Goal: Task Accomplishment & Management: Complete application form

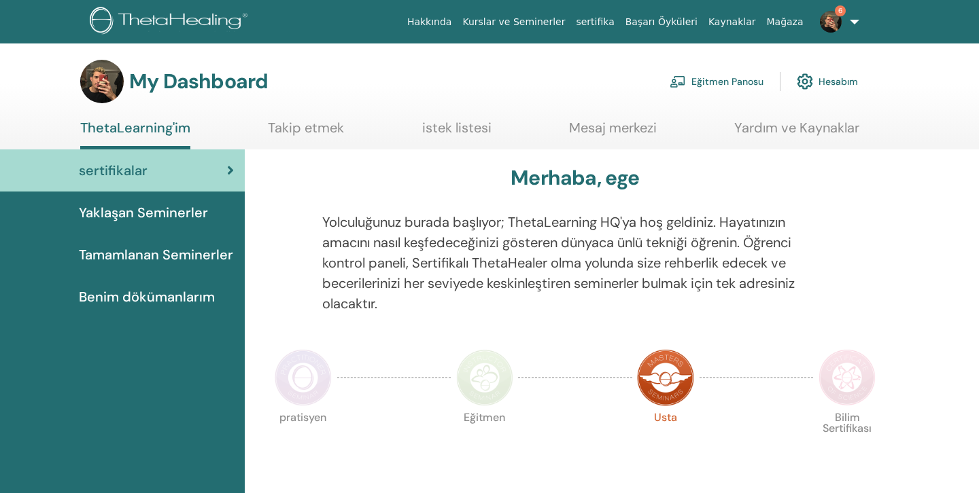
click at [709, 82] on link "Eğitmen Panosu" at bounding box center [716, 82] width 94 height 30
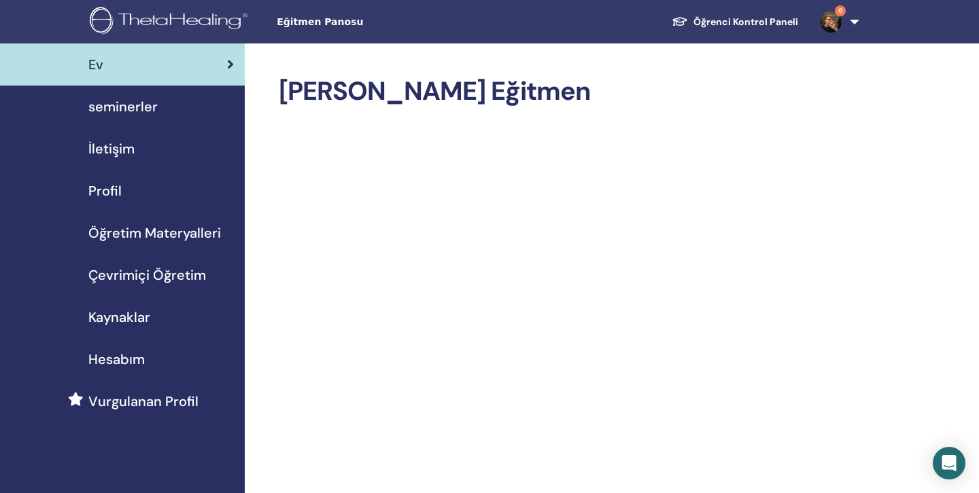
click at [138, 117] on link "seminerler" at bounding box center [122, 107] width 245 height 42
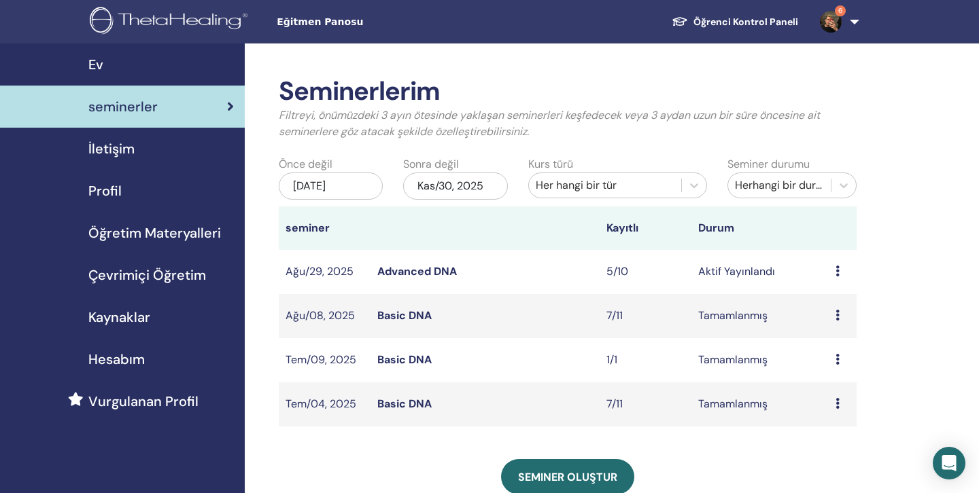
click at [841, 269] on div "Ön izleme Düzenlemek katılımcılar İptal" at bounding box center [842, 272] width 14 height 16
click at [833, 325] on link "katılımcılar" at bounding box center [836, 321] width 55 height 14
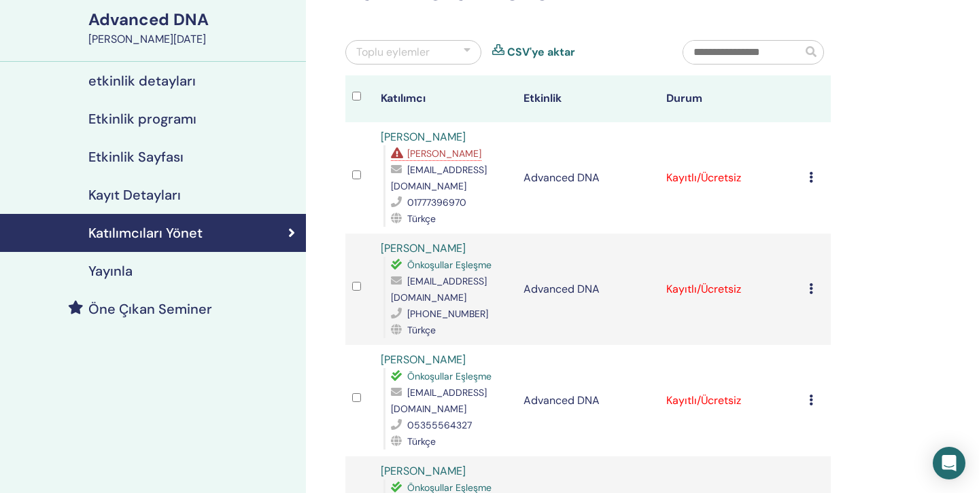
scroll to position [101, 0]
click at [437, 150] on span "Eksik Önkoşullar" at bounding box center [444, 153] width 74 height 12
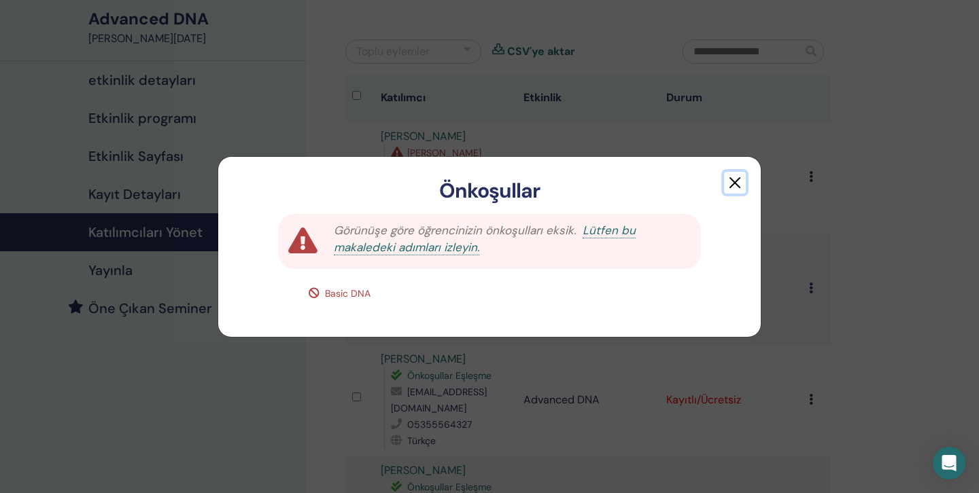
click at [743, 177] on button "button" at bounding box center [735, 183] width 22 height 22
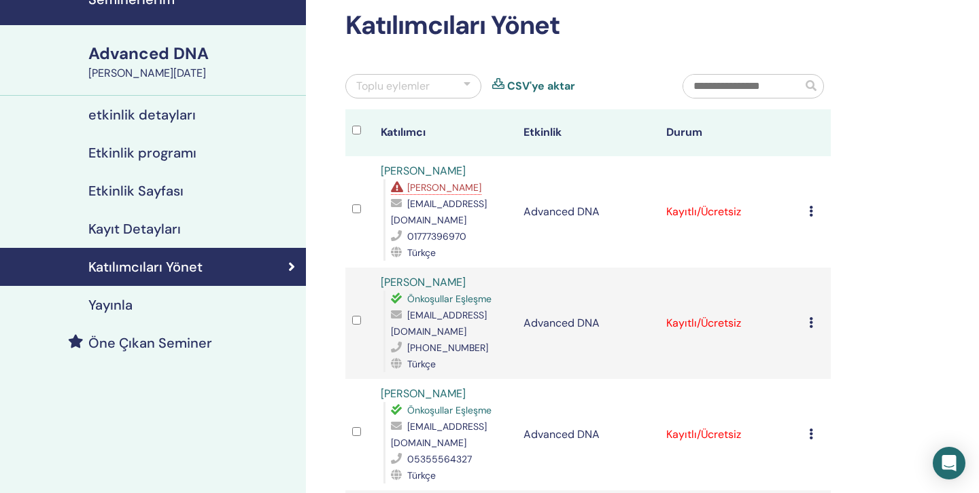
scroll to position [67, 0]
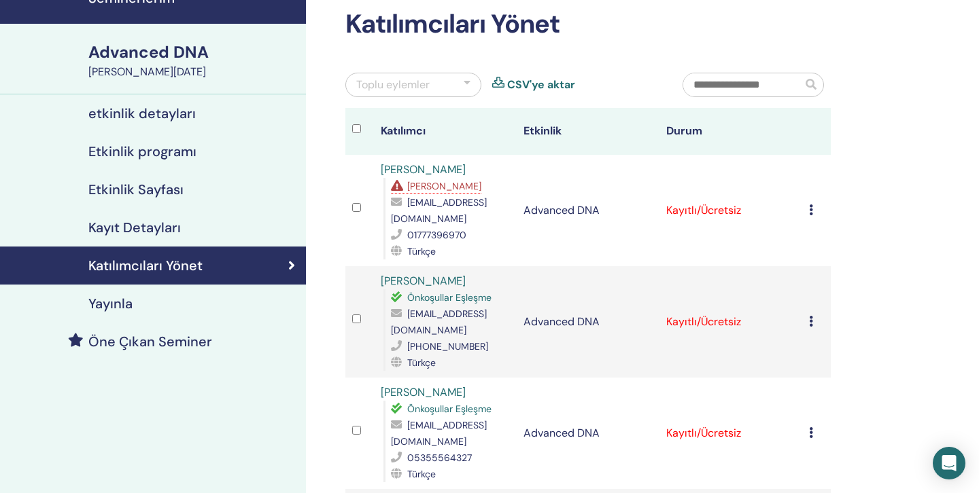
click at [452, 187] on span "Eksik Önkoşullar" at bounding box center [444, 186] width 74 height 12
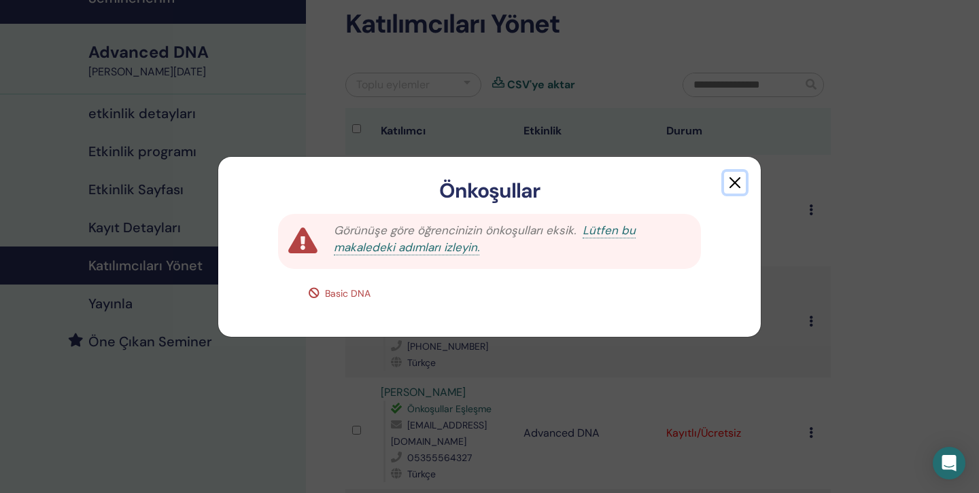
click at [733, 181] on button "button" at bounding box center [735, 183] width 22 height 22
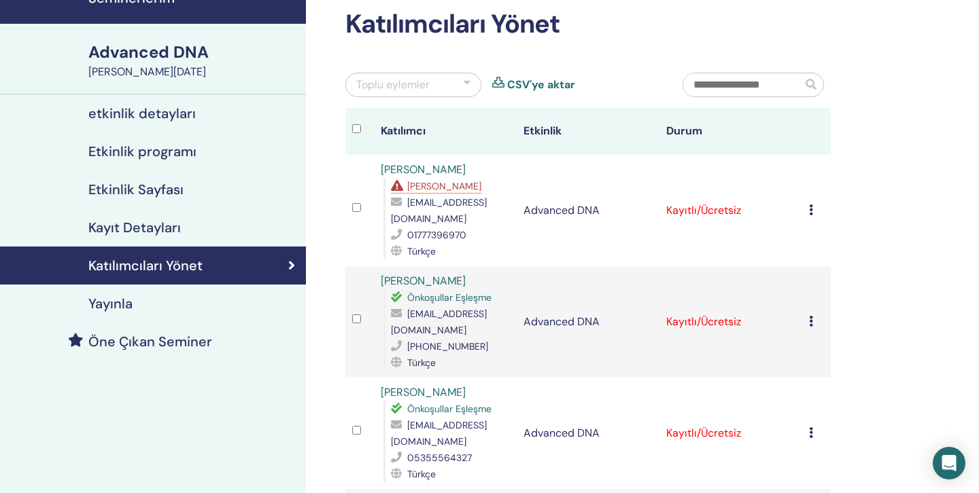
scroll to position [27, 0]
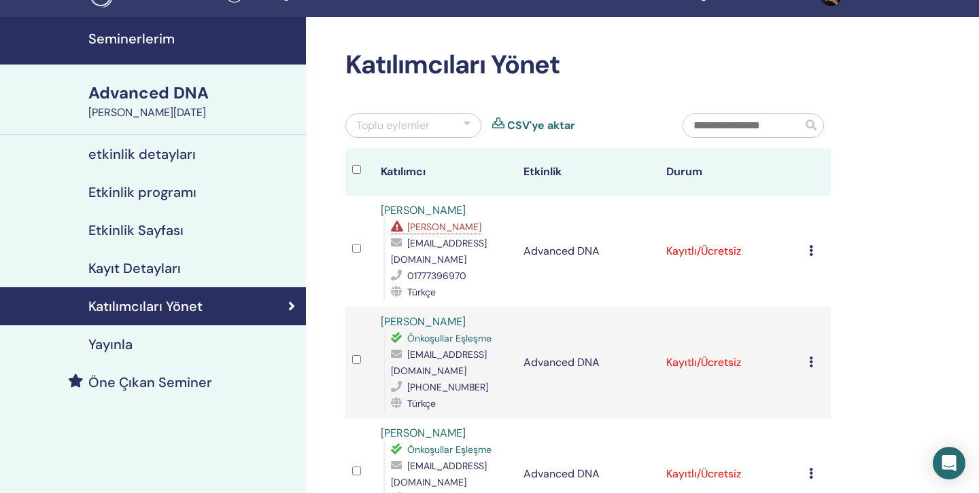
click at [428, 225] on span "Eksik Önkoşullar" at bounding box center [444, 227] width 74 height 12
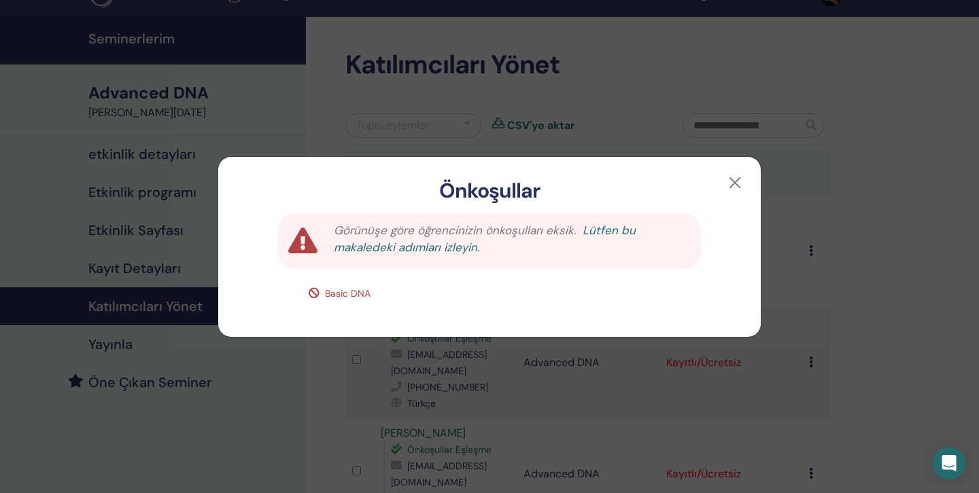
click at [594, 229] on link "Lütfen bu makaledeki adımları izleyin." at bounding box center [485, 239] width 302 height 33
click at [737, 177] on button "button" at bounding box center [735, 183] width 22 height 22
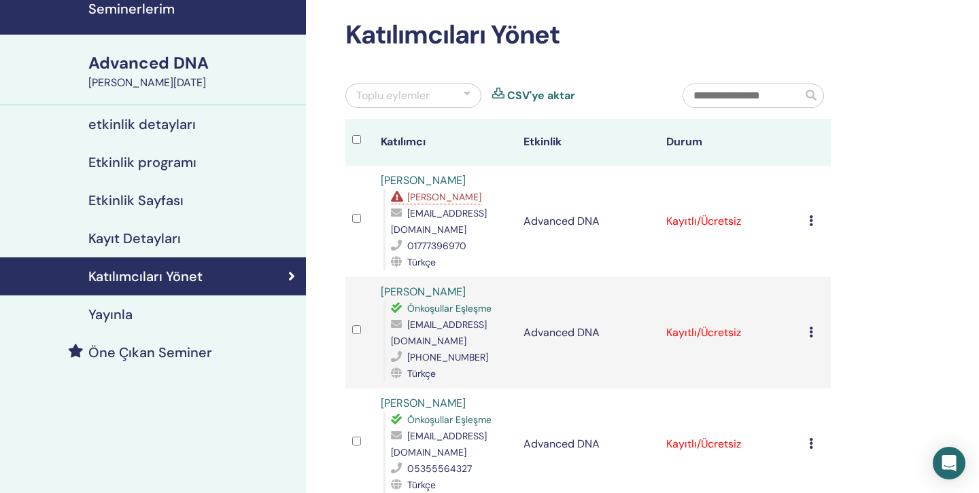
scroll to position [0, 0]
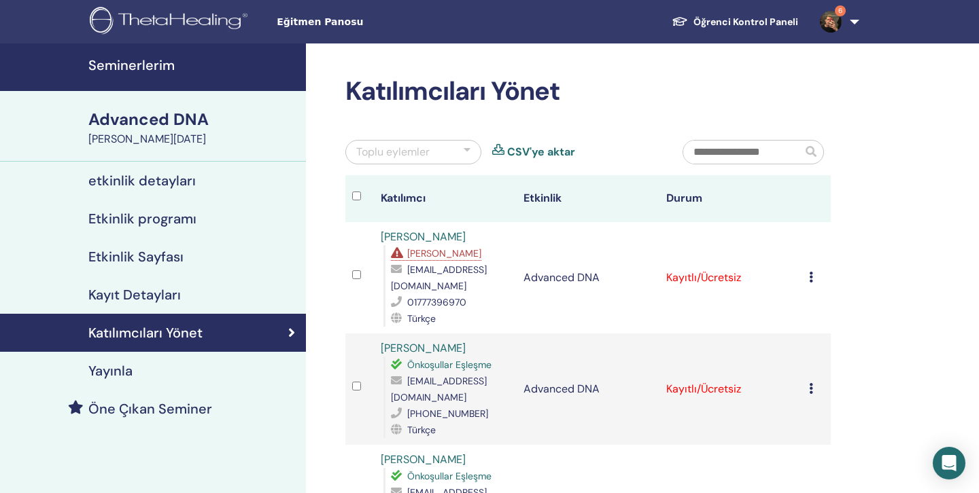
click at [155, 230] on link "Etkinlik programı" at bounding box center [153, 219] width 306 height 38
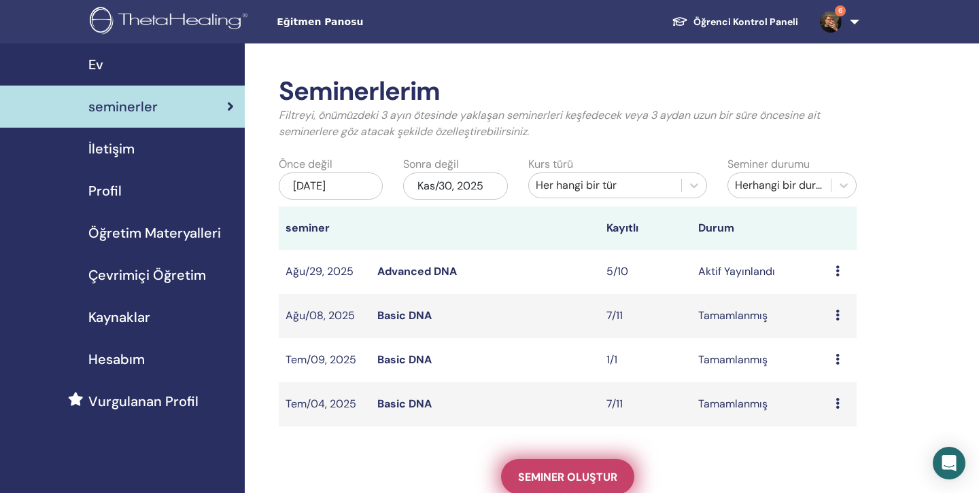
click at [558, 472] on span "Seminer oluştur" at bounding box center [567, 477] width 99 height 14
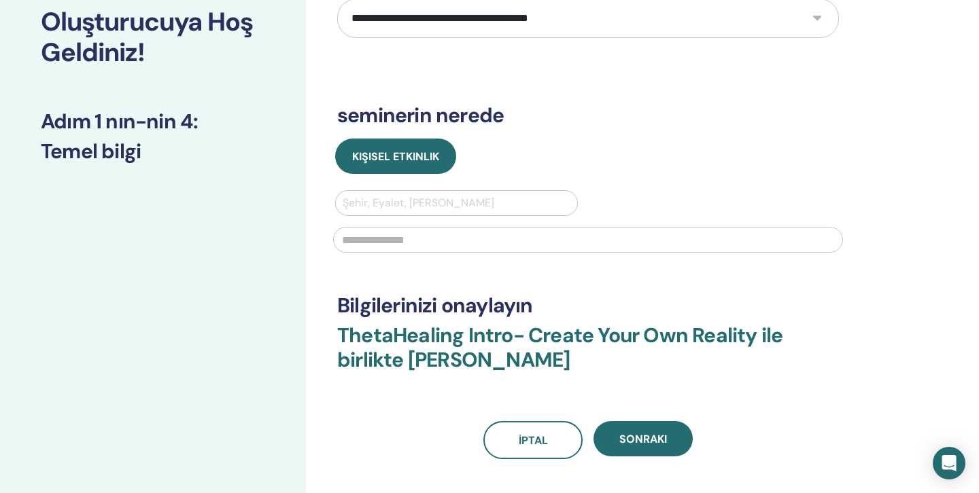
scroll to position [57, 0]
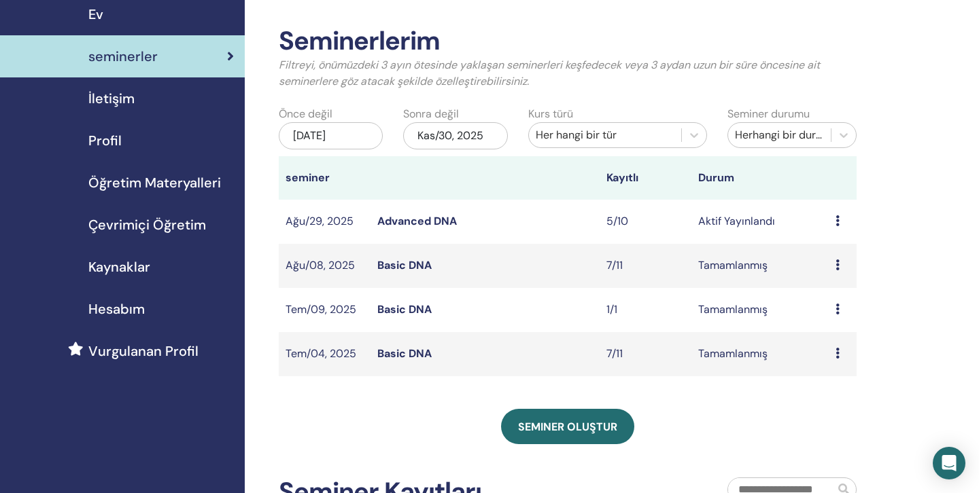
scroll to position [151, 0]
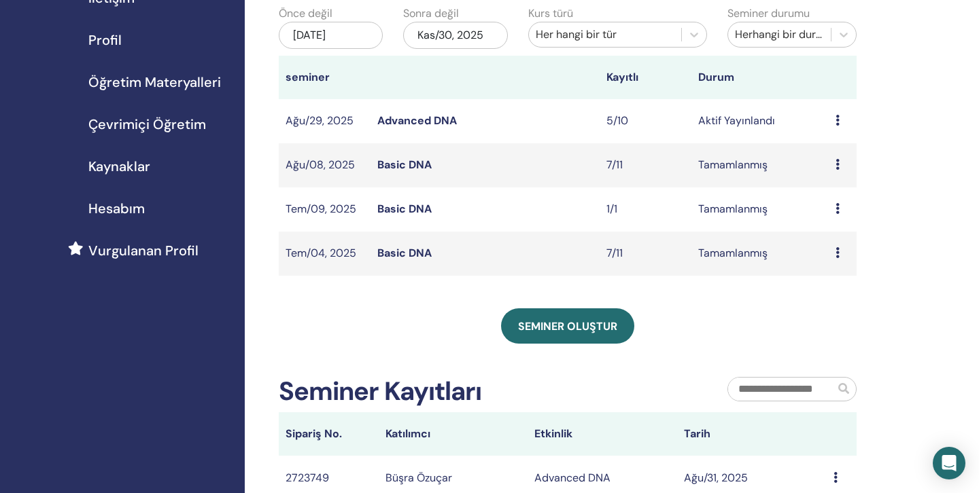
click at [837, 162] on icon at bounding box center [837, 164] width 4 height 11
click at [833, 192] on link "katılımcılar" at bounding box center [833, 194] width 55 height 14
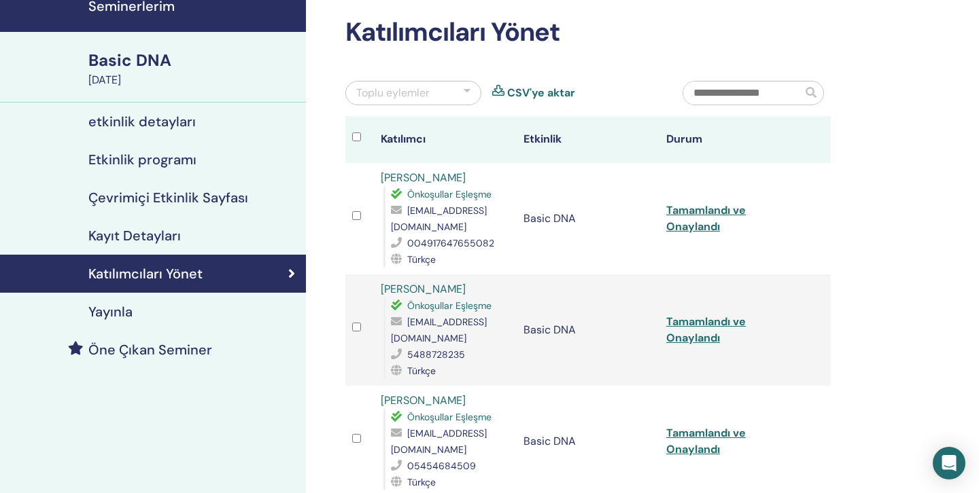
scroll to position [24, 0]
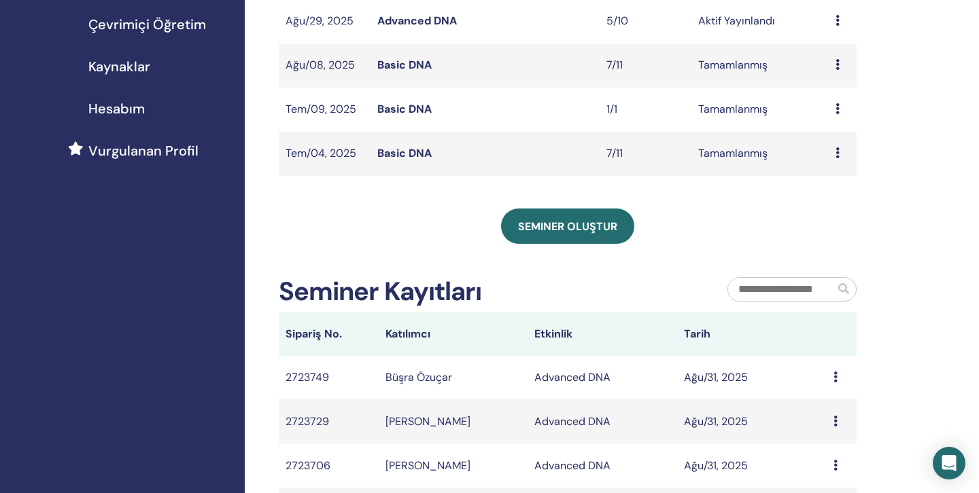
scroll to position [126, 0]
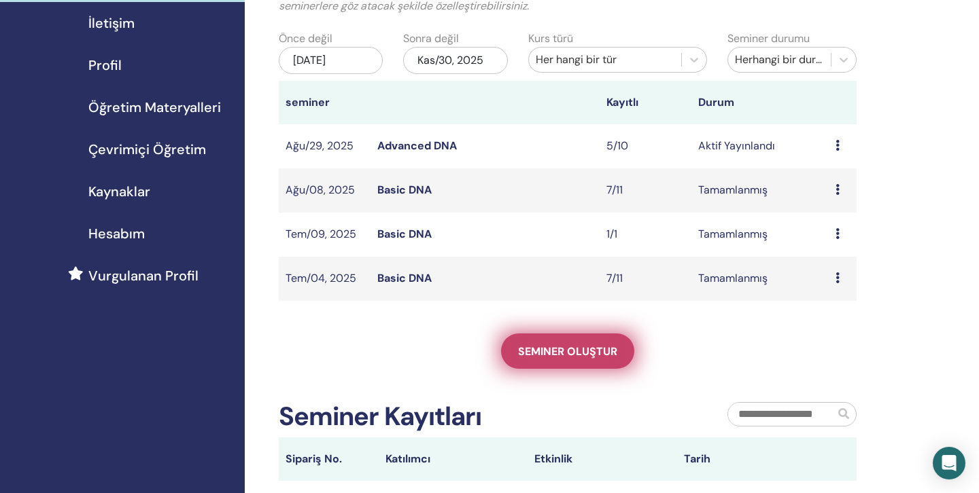
click at [586, 355] on span "Seminer oluştur" at bounding box center [567, 352] width 99 height 14
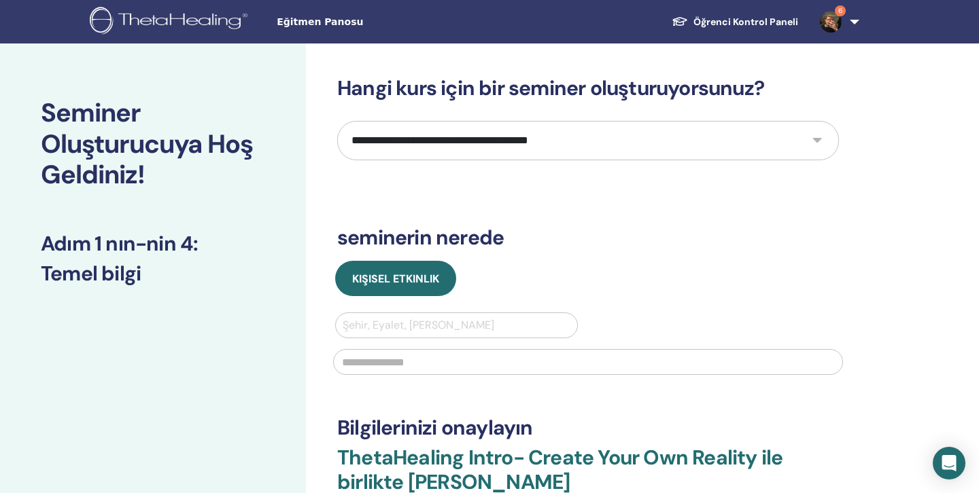
click at [522, 126] on select "**********" at bounding box center [588, 140] width 502 height 39
select select "*"
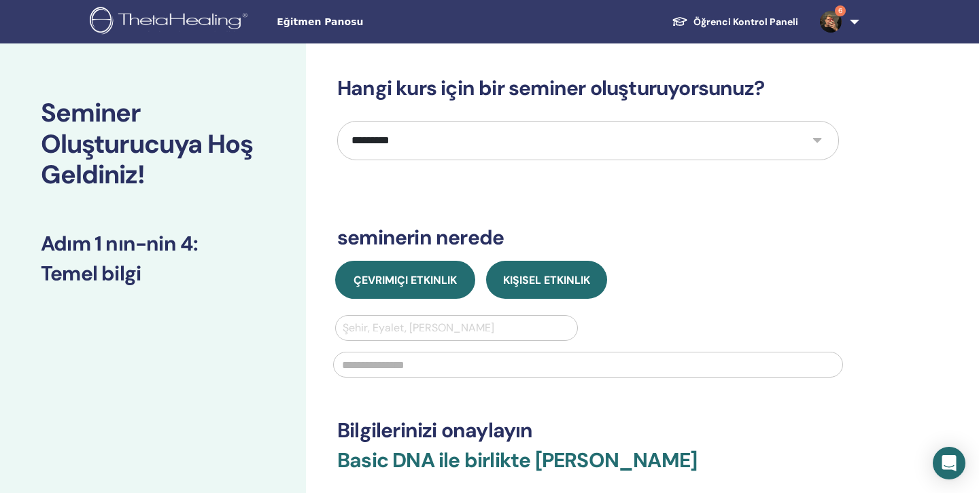
click at [437, 289] on button "Çevrimiçi Etkinlik" at bounding box center [405, 280] width 140 height 38
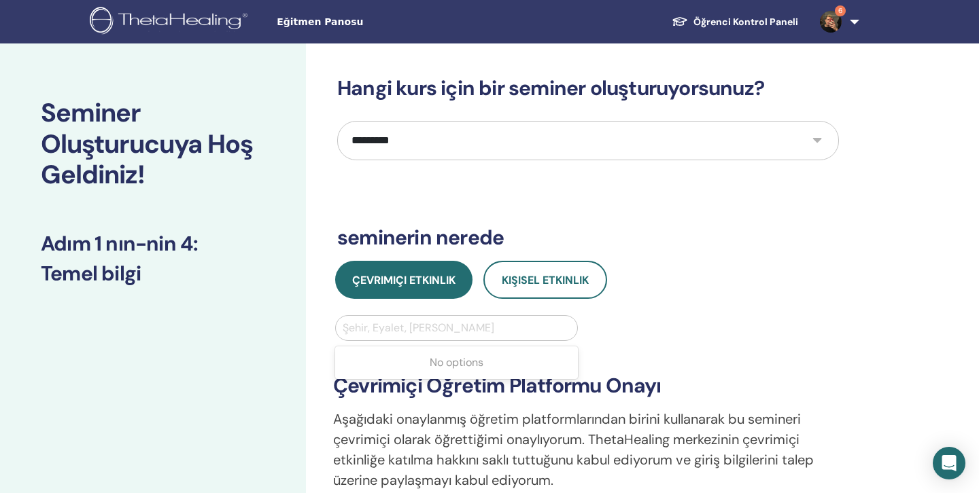
click at [428, 329] on div at bounding box center [456, 328] width 228 height 19
click at [528, 289] on button "Kişisel Etkinlik" at bounding box center [545, 280] width 124 height 38
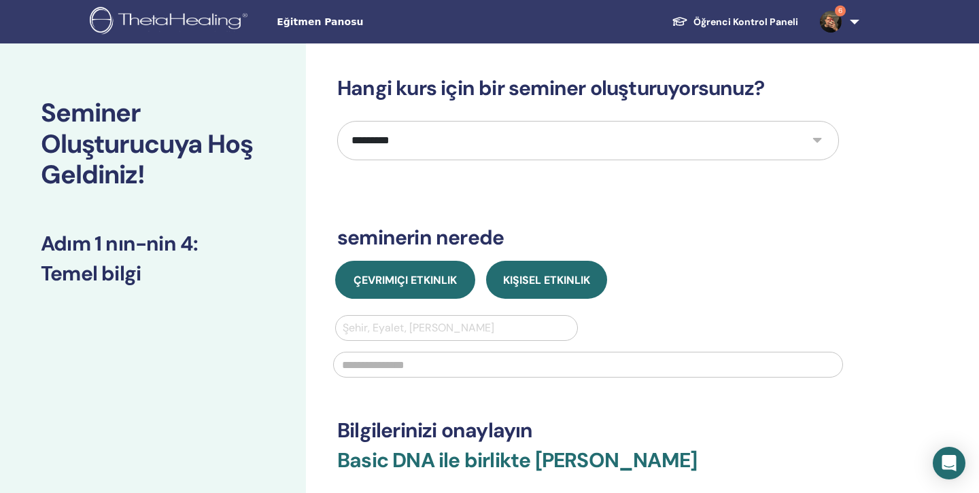
click at [429, 263] on button "Çevrimiçi Etkinlik" at bounding box center [405, 280] width 140 height 38
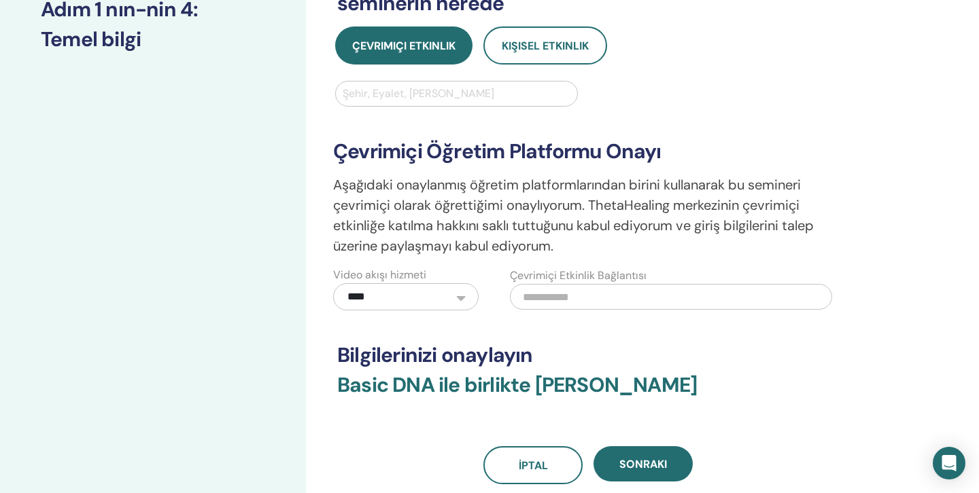
scroll to position [230, 0]
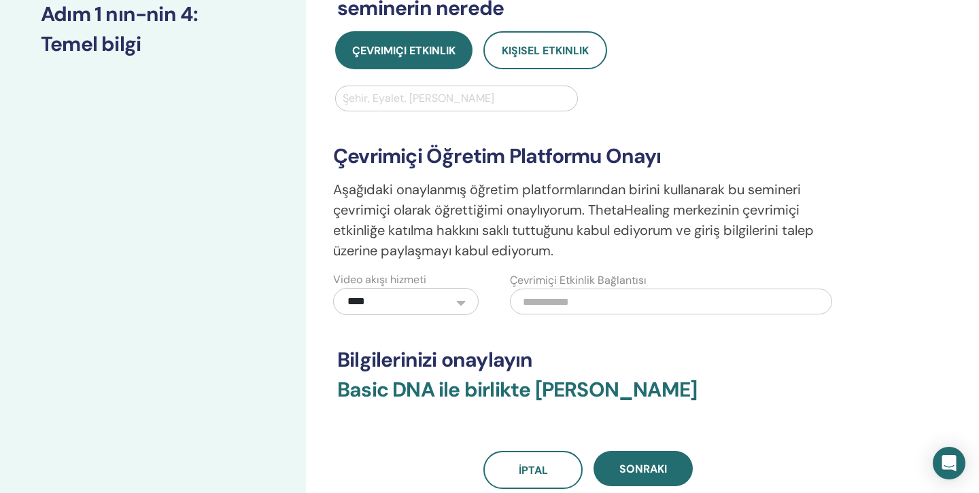
click at [626, 308] on input "text" at bounding box center [671, 302] width 322 height 26
paste input "**********"
type input "**********"
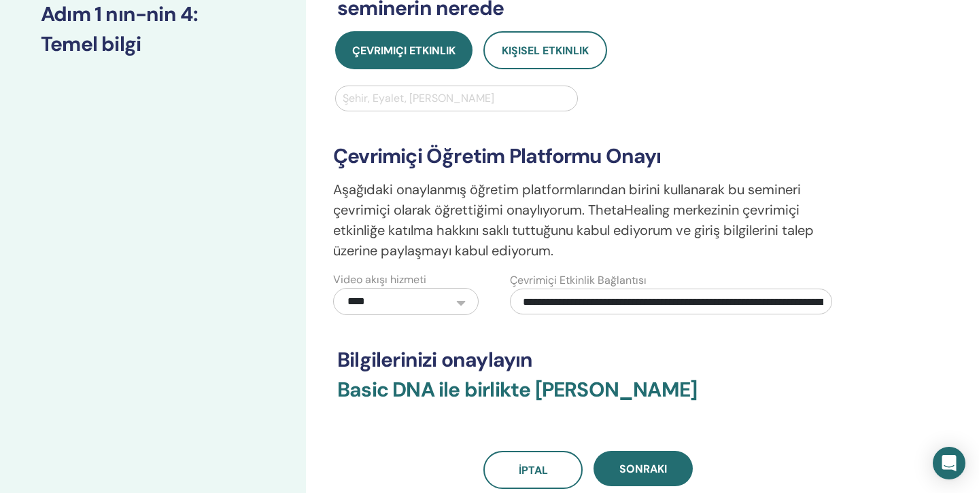
click at [472, 116] on div "**********" at bounding box center [588, 213] width 526 height 204
click at [472, 104] on div at bounding box center [456, 98] width 228 height 19
type input "******"
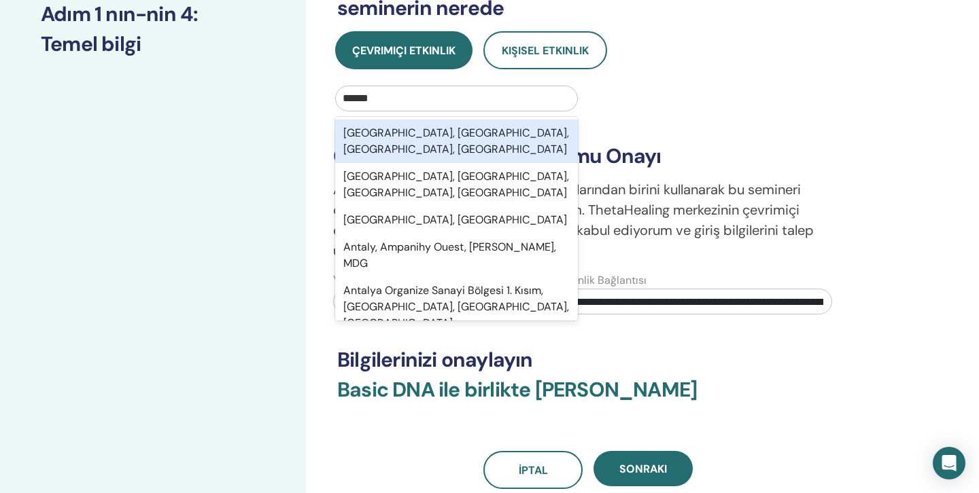
click at [406, 124] on div "Antalya, Muratpaşa, Antalya, TUR" at bounding box center [456, 141] width 243 height 43
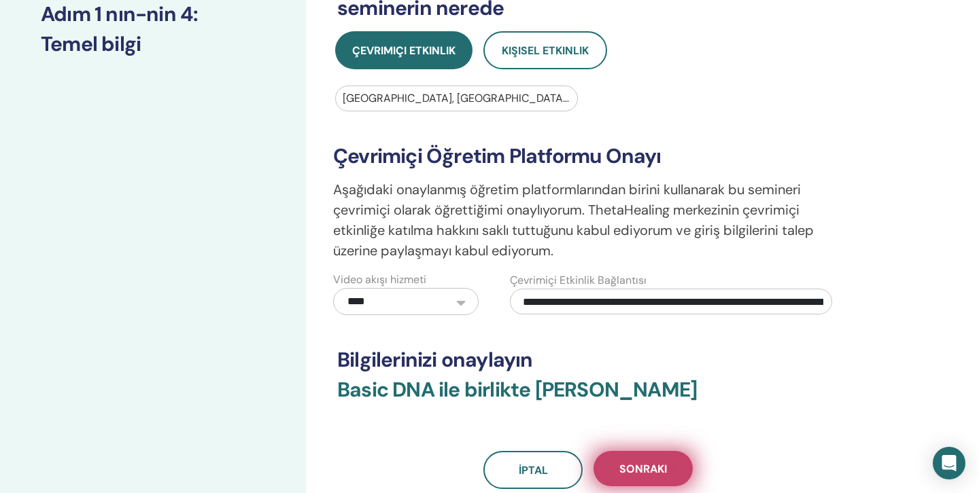
click at [645, 472] on span "Sonraki" at bounding box center [643, 469] width 48 height 14
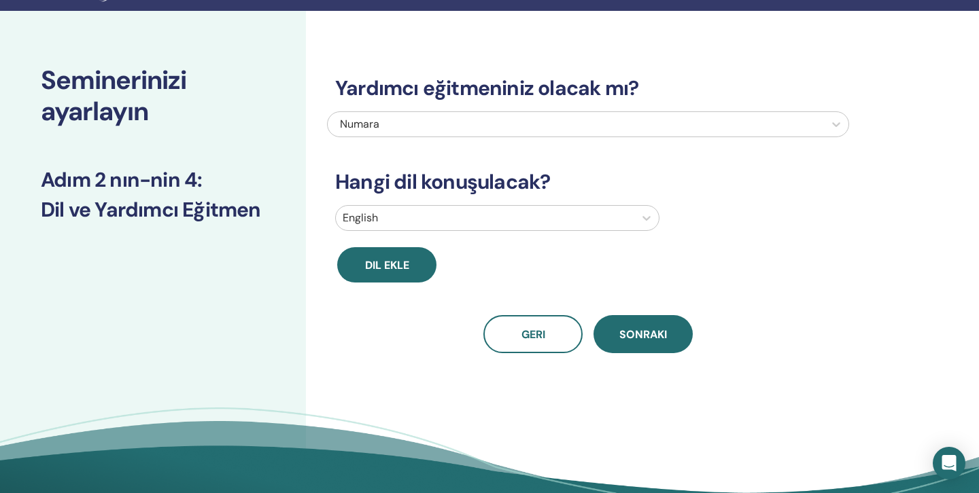
scroll to position [4, 0]
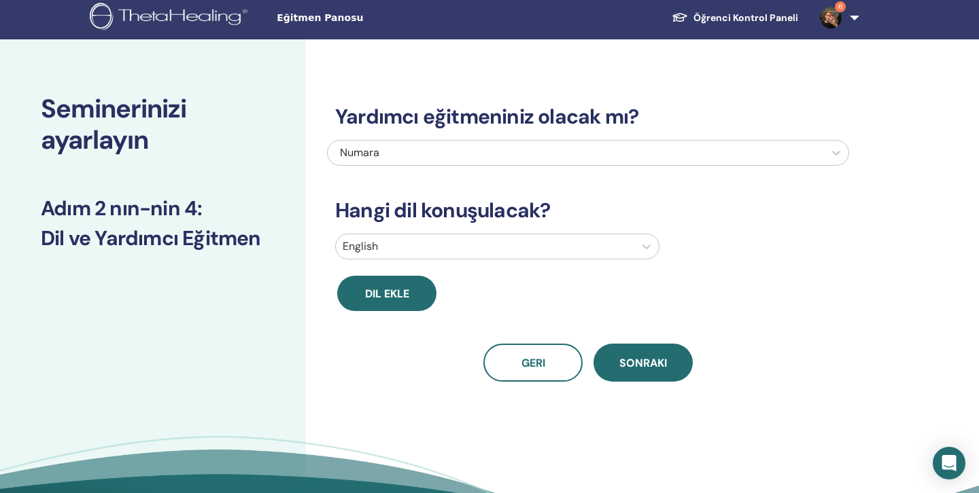
click at [567, 232] on div "Yardımcı eğitmeniniz olacak mı? Numara Hangi dil konuşulacak? English Dil ekle …" at bounding box center [588, 227] width 522 height 310
click at [552, 261] on div "English" at bounding box center [588, 249] width 522 height 31
click at [557, 251] on div at bounding box center [484, 246] width 285 height 19
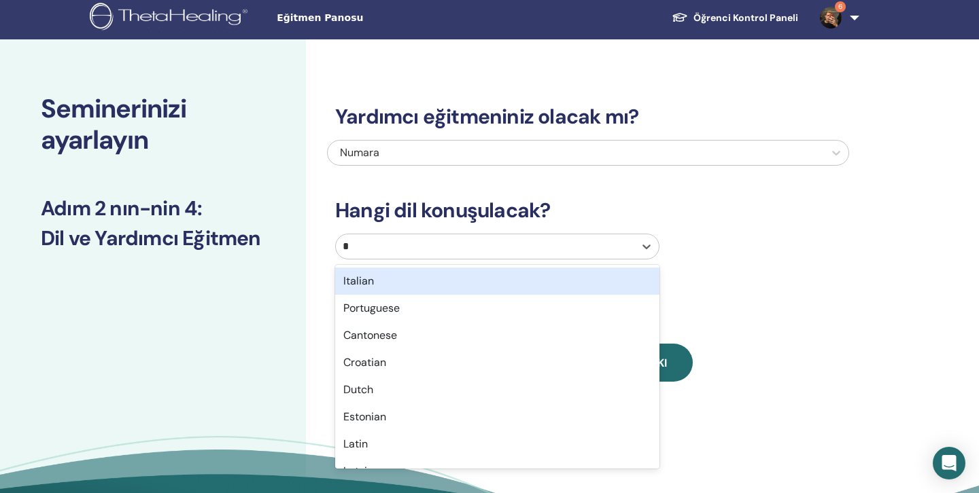
type input "**"
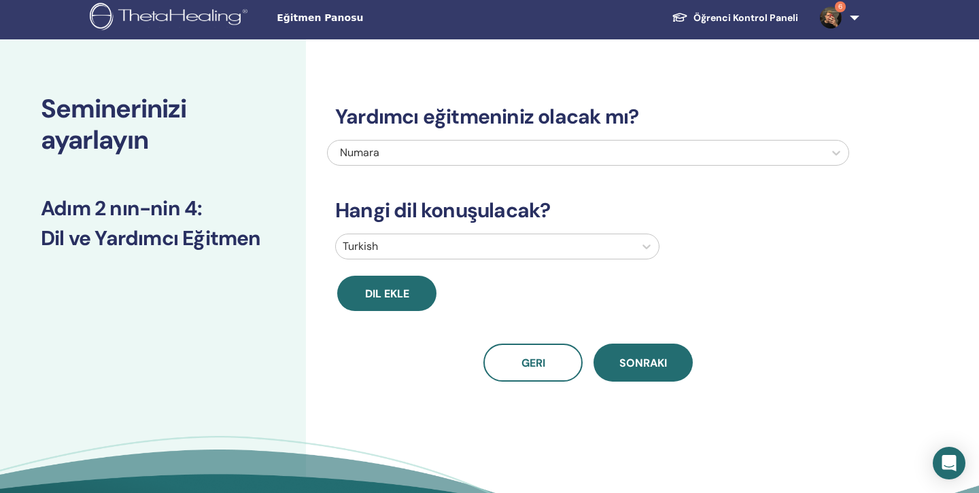
click at [672, 340] on div "Yardımcı eğitmeniniz olacak mı? Numara Hangi dil konuşulacak? Turkish Dil ekle …" at bounding box center [588, 227] width 522 height 310
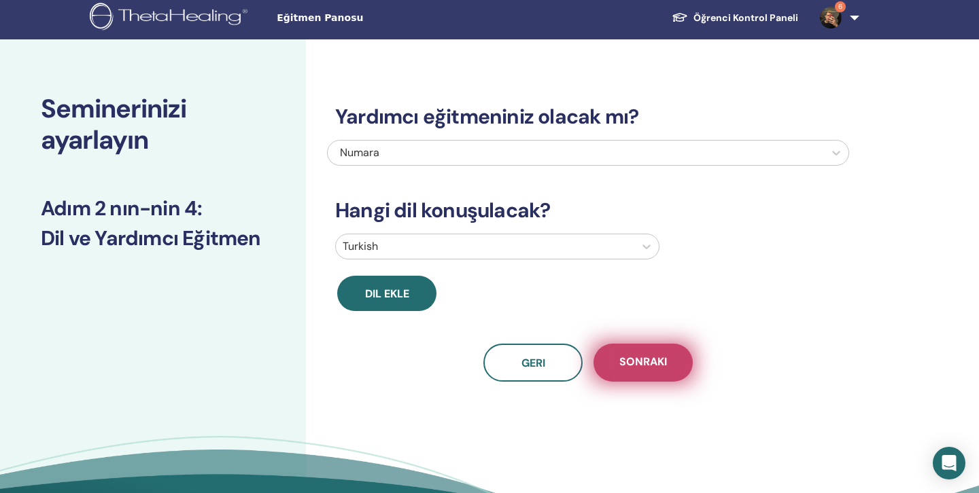
click at [656, 366] on span "Sonraki" at bounding box center [643, 363] width 48 height 17
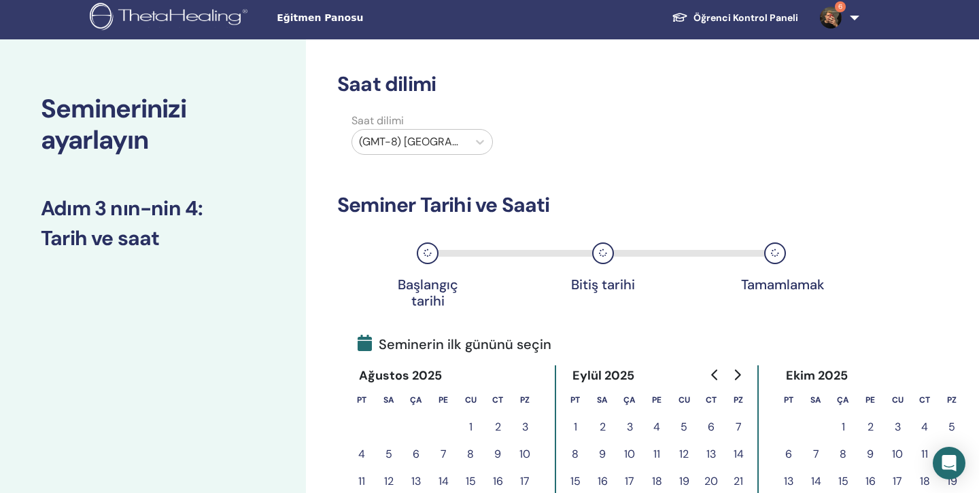
scroll to position [260, 0]
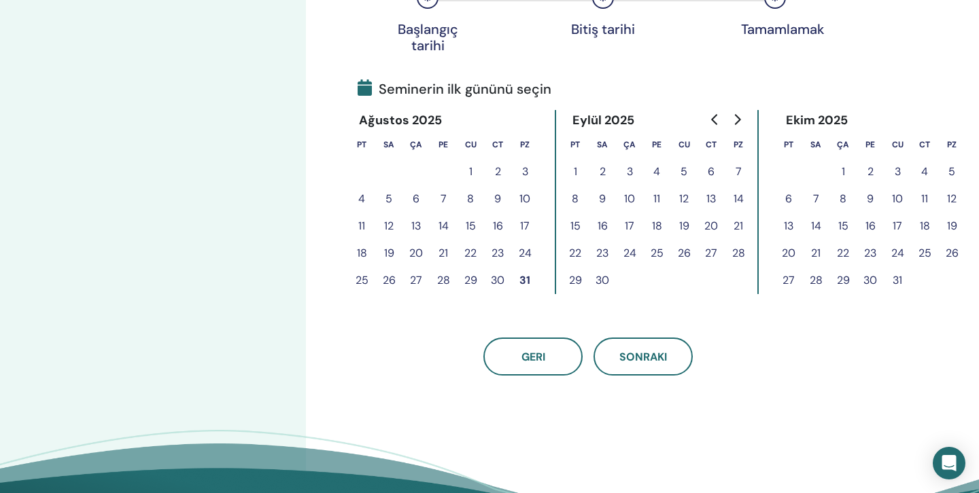
click at [463, 283] on button "29" at bounding box center [470, 280] width 27 height 27
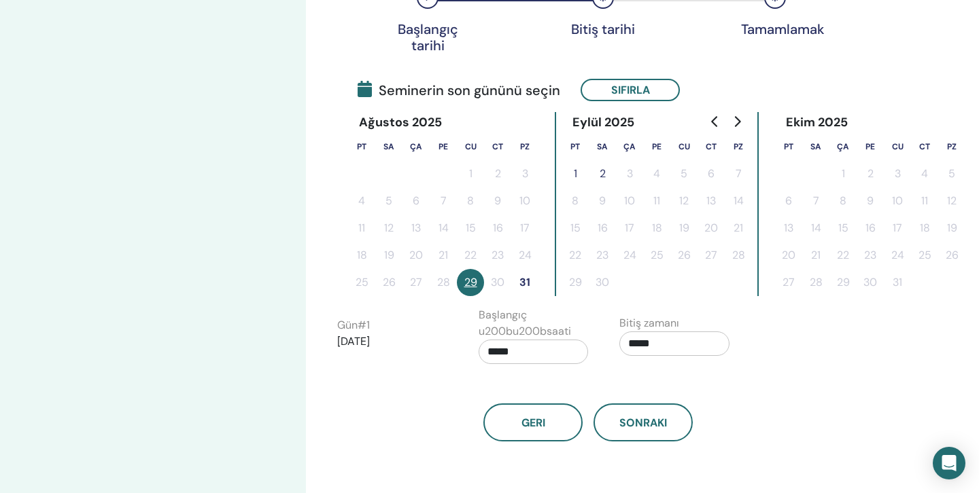
click at [514, 285] on button "31" at bounding box center [524, 282] width 27 height 27
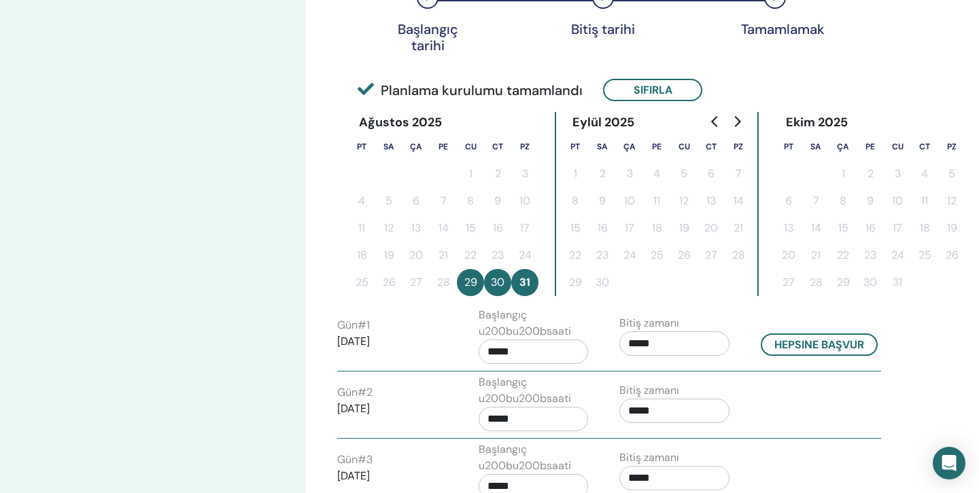
scroll to position [359, 0]
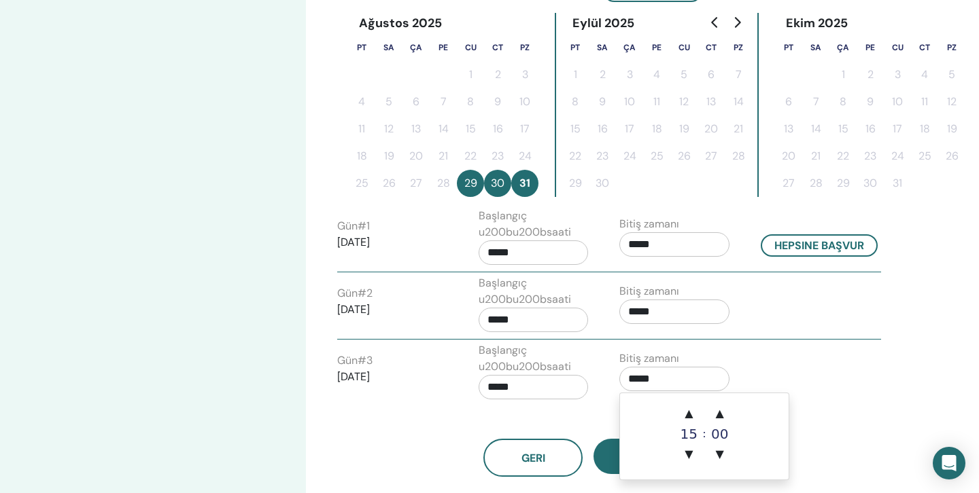
drag, startPoint x: 659, startPoint y: 382, endPoint x: 586, endPoint y: 381, distance: 73.4
click at [588, 382] on div "Gün # 3 2025/08/31 Başlangıç u200bu200bsaati ***** Bitiş zamanı *****" at bounding box center [609, 374] width 564 height 64
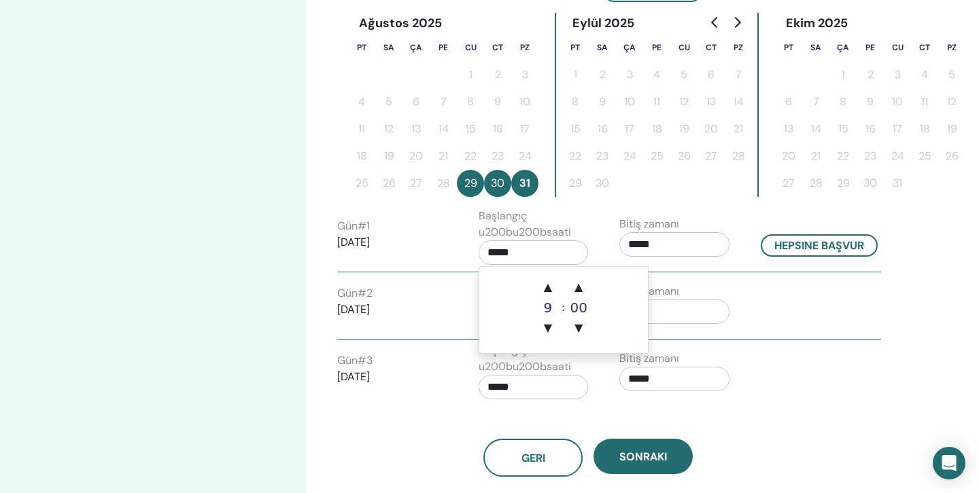
click at [547, 243] on input "*****" at bounding box center [533, 253] width 110 height 24
click at [550, 278] on span "▲" at bounding box center [547, 287] width 27 height 27
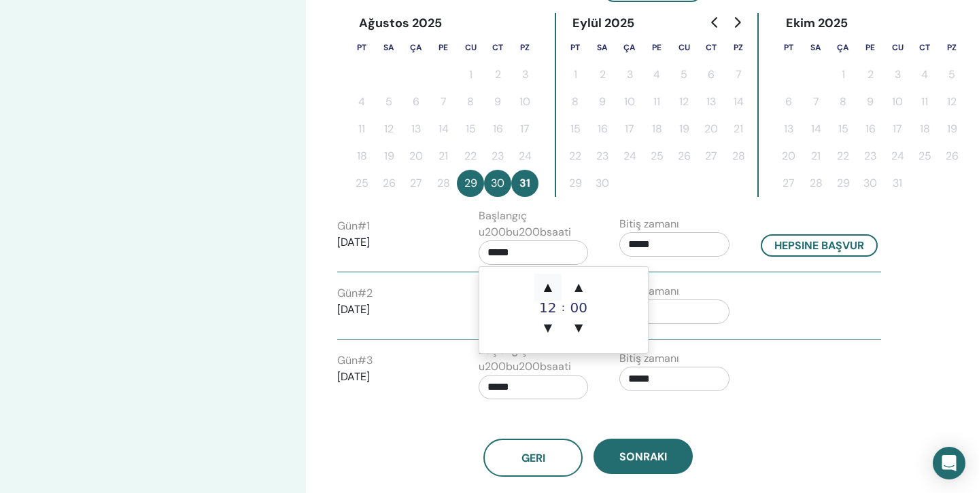
click at [550, 278] on span "▲" at bounding box center [547, 287] width 27 height 27
type input "*****"
click at [550, 278] on span "▲" at bounding box center [547, 287] width 27 height 27
click at [653, 250] on input "*****" at bounding box center [674, 244] width 110 height 24
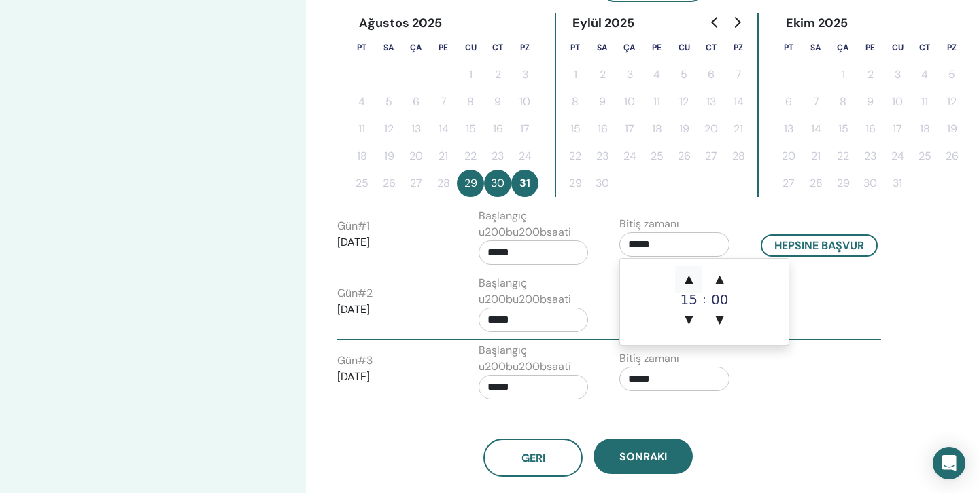
click at [699, 280] on span "▲" at bounding box center [688, 279] width 27 height 27
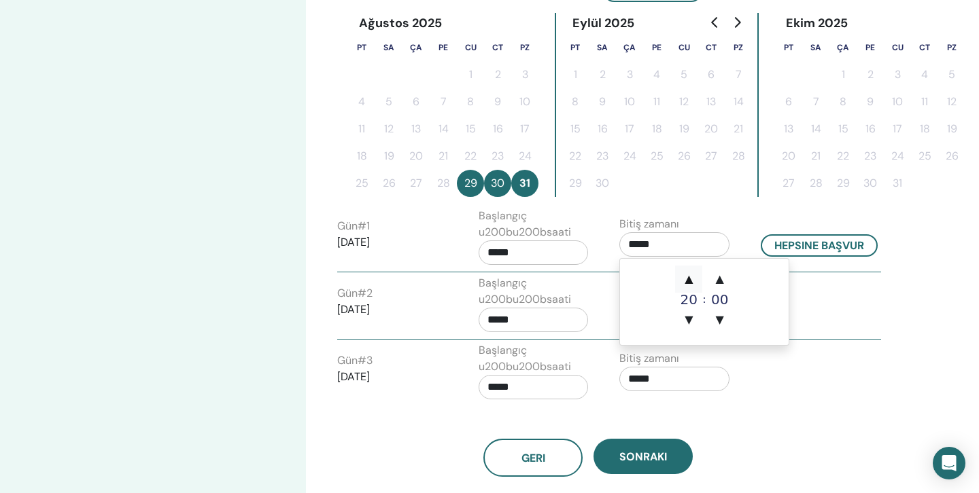
click at [699, 280] on span "▲" at bounding box center [688, 279] width 27 height 27
type input "*****"
click at [732, 395] on div "Bitiş zamanı *****" at bounding box center [679, 375] width 141 height 48
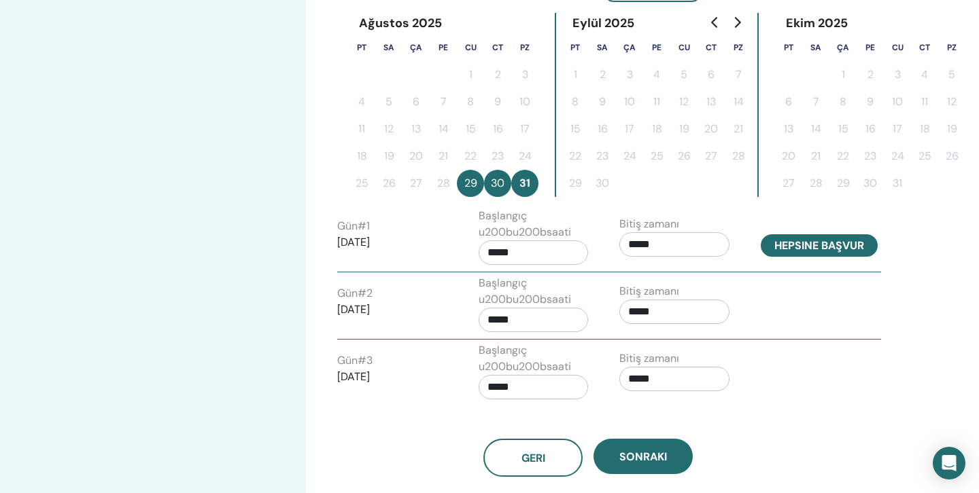
click at [788, 243] on button "Hepsine başvur" at bounding box center [818, 245] width 117 height 22
type input "*****"
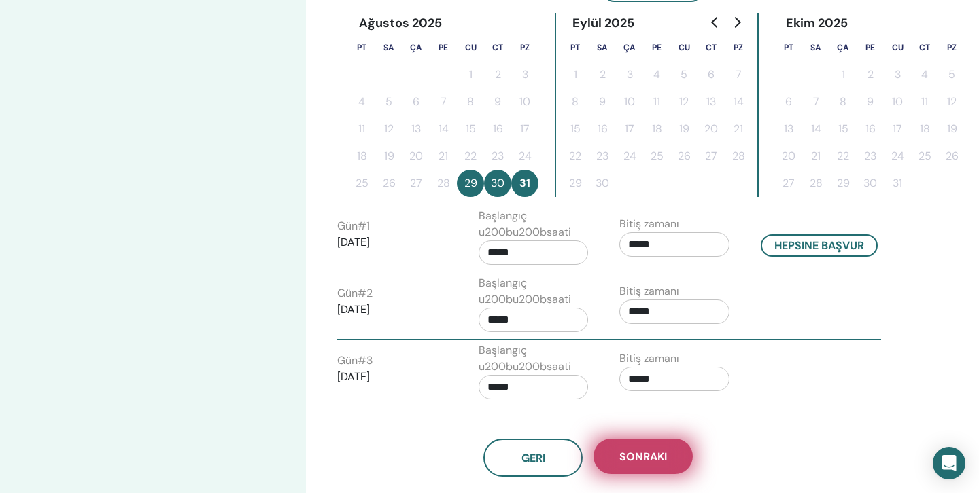
click at [642, 465] on button "Sonraki" at bounding box center [642, 456] width 99 height 35
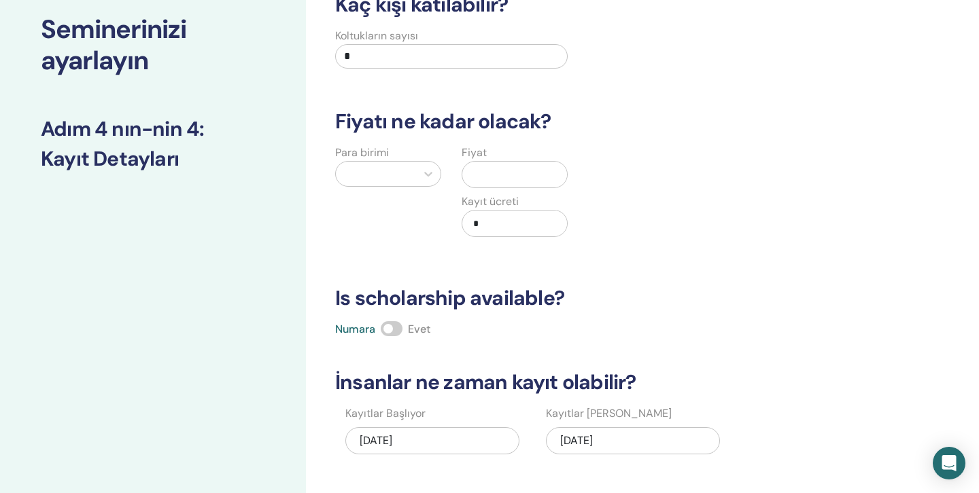
scroll to position [0, 0]
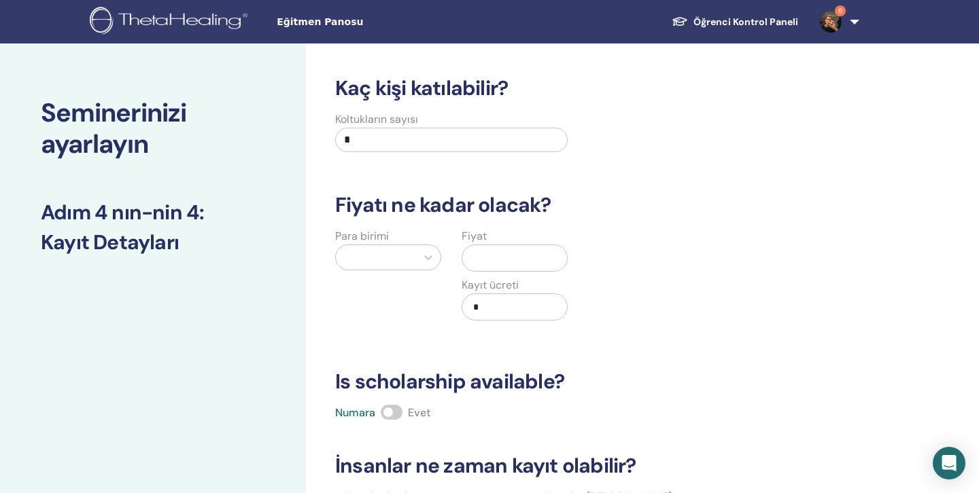
click at [410, 262] on div at bounding box center [376, 257] width 80 height 24
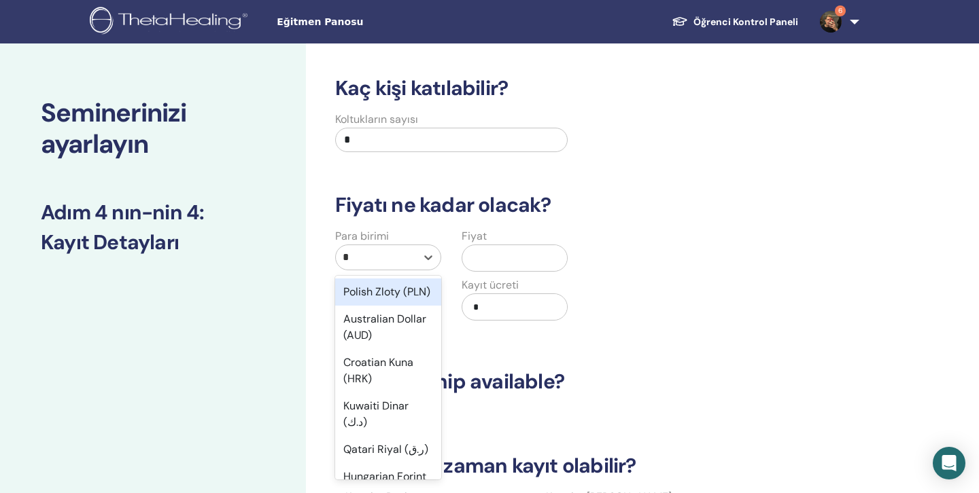
type input "**"
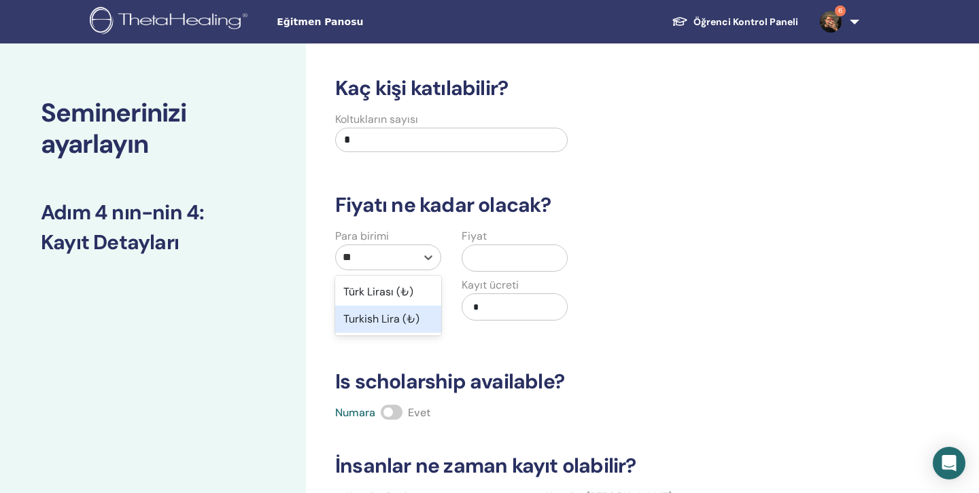
click at [355, 296] on div "Türk Lirası (₺)" at bounding box center [388, 292] width 106 height 27
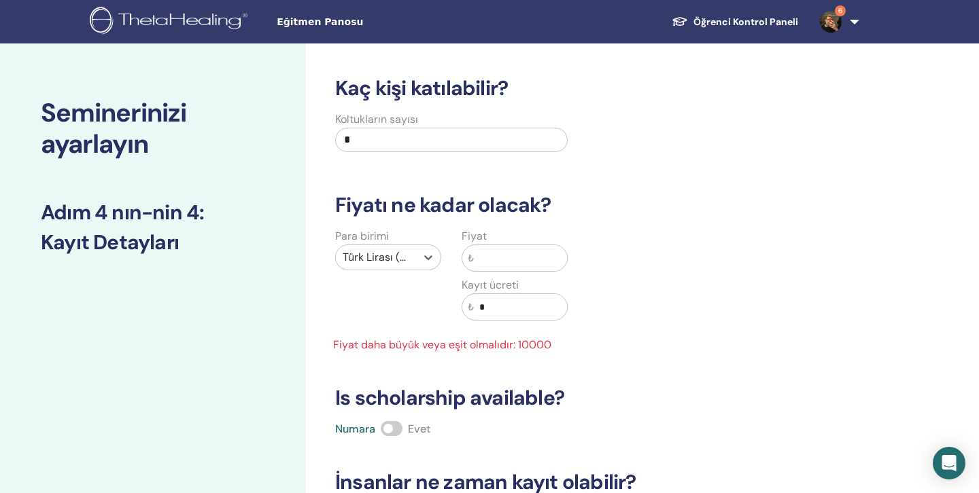
drag, startPoint x: 497, startPoint y: 288, endPoint x: 508, endPoint y: 252, distance: 37.8
click at [496, 288] on label "Kayıt ücreti" at bounding box center [489, 285] width 57 height 16
click at [512, 245] on div "₺" at bounding box center [514, 258] width 106 height 27
click at [510, 251] on input "text" at bounding box center [520, 258] width 93 height 26
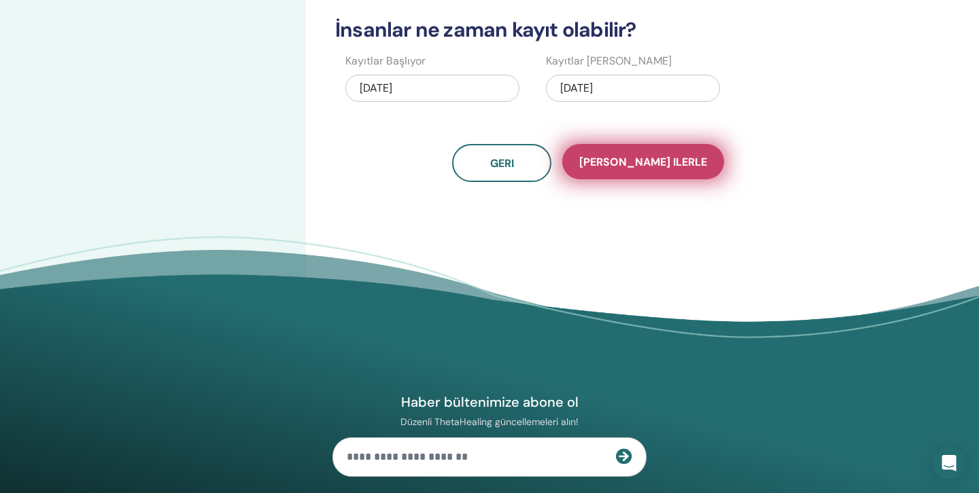
scroll to position [440, 0]
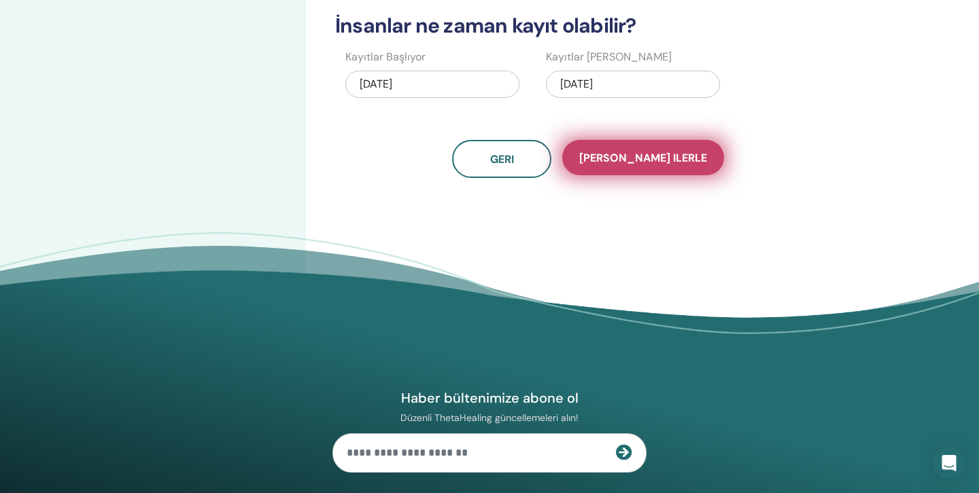
type input "*****"
click at [608, 171] on button "Kaydet ilerle" at bounding box center [643, 157] width 162 height 35
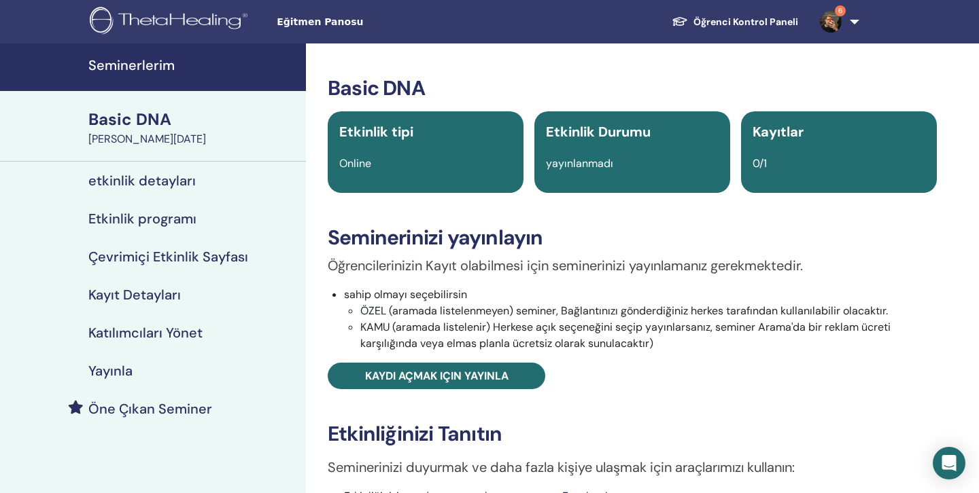
scroll to position [46, 0]
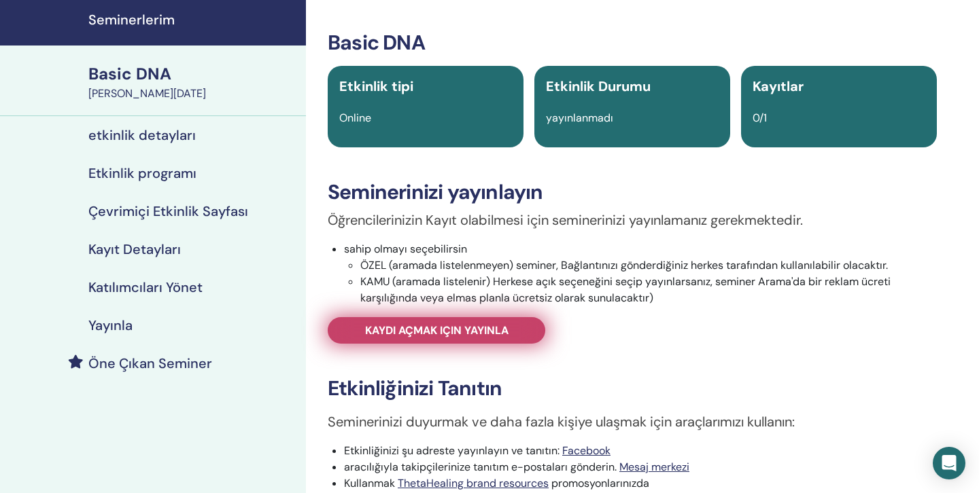
click at [517, 328] on link "Kaydı açmak için yayınla" at bounding box center [436, 330] width 217 height 27
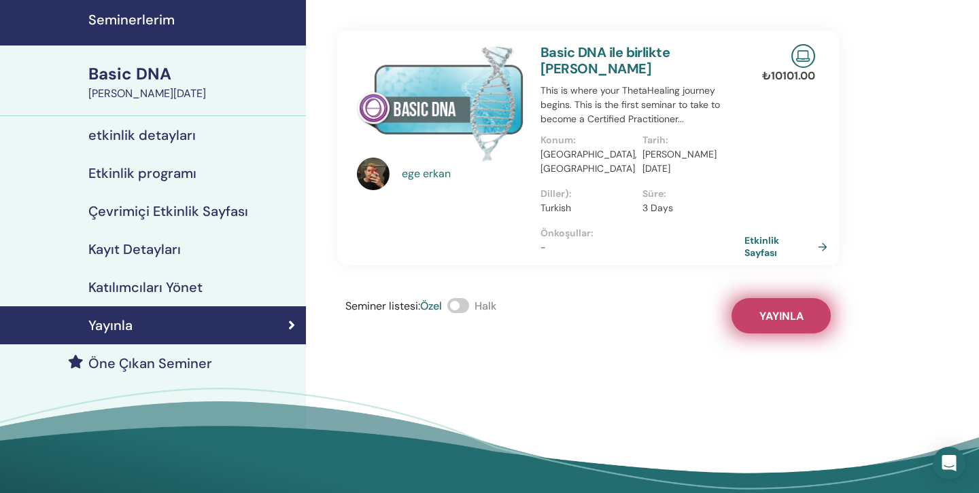
click at [764, 309] on span "Yayınla" at bounding box center [781, 316] width 44 height 14
click at [768, 234] on link "Etkinlik Sayfası" at bounding box center [790, 246] width 88 height 24
